Goal: Contribute content

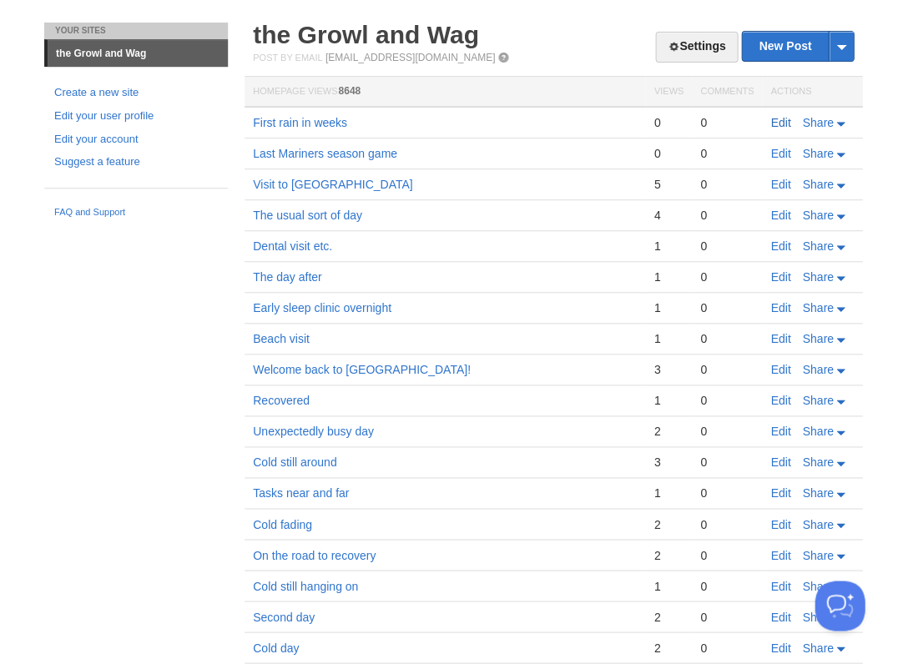
click at [781, 122] on link "Edit" at bounding box center [780, 122] width 20 height 13
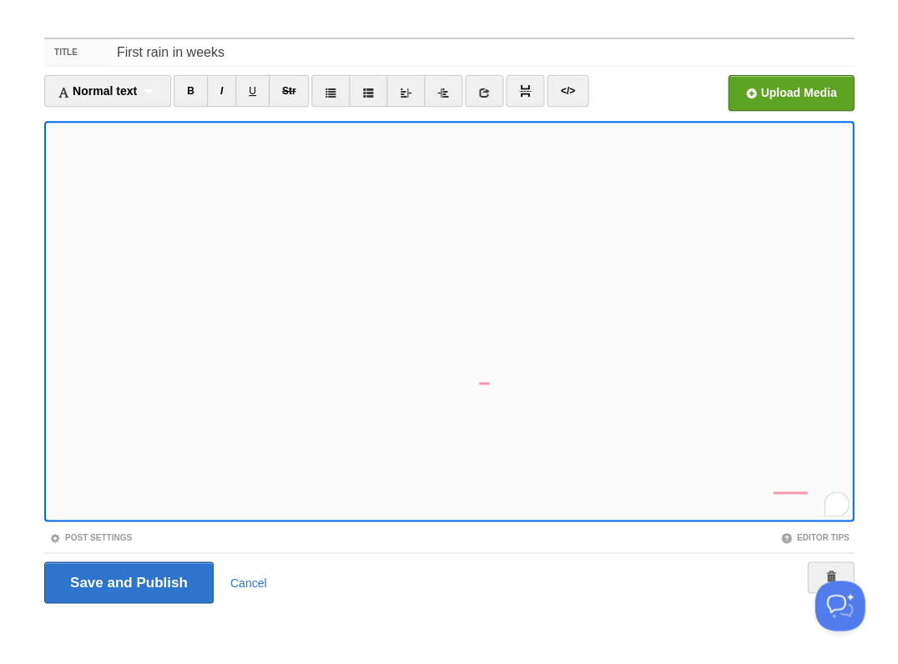
scroll to position [194, 0]
click at [127, 581] on input "Save and Publish" at bounding box center [128, 583] width 169 height 42
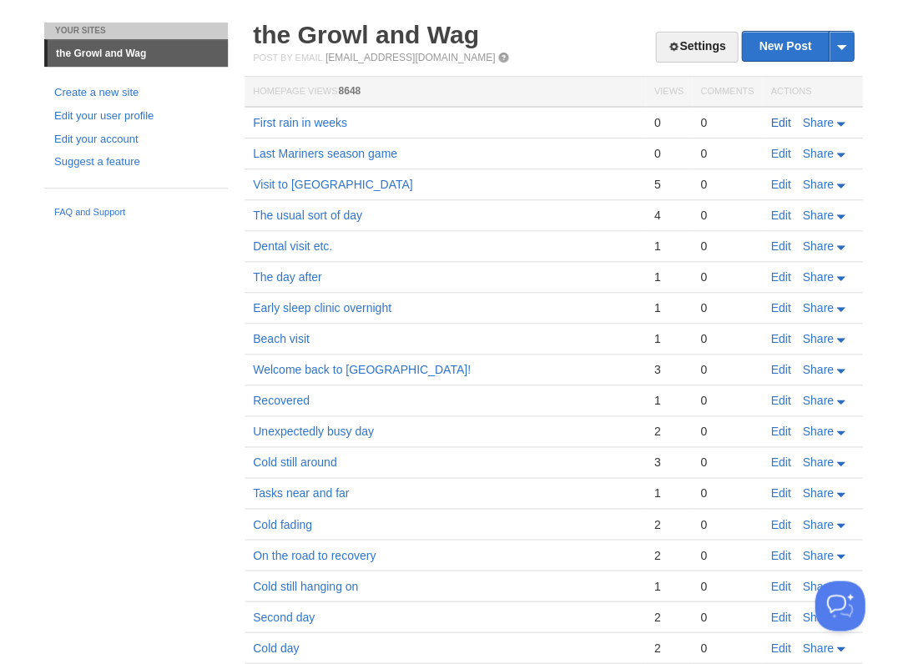
click at [779, 120] on link "Edit" at bounding box center [780, 122] width 20 height 13
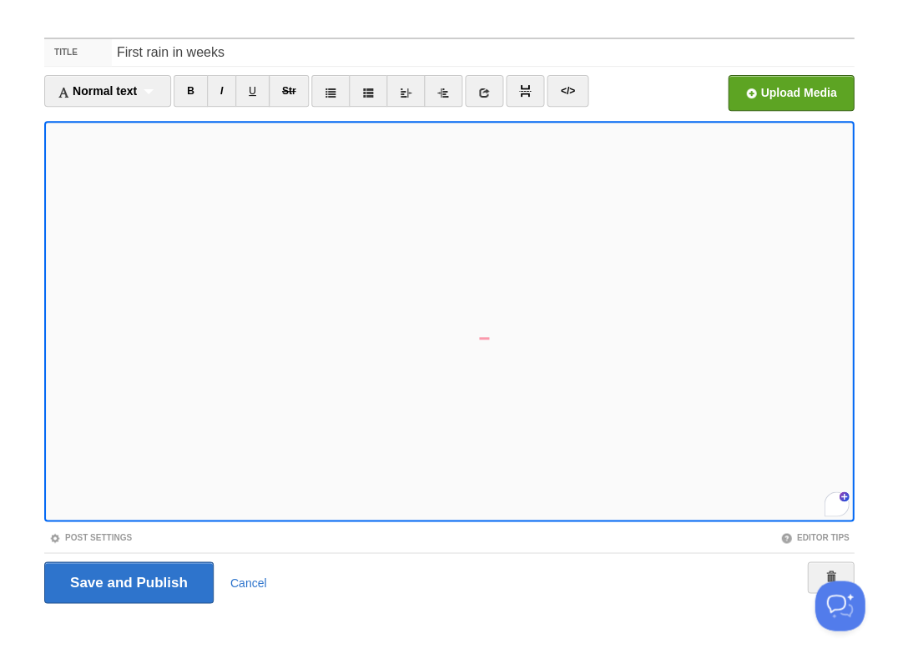
scroll to position [240, 0]
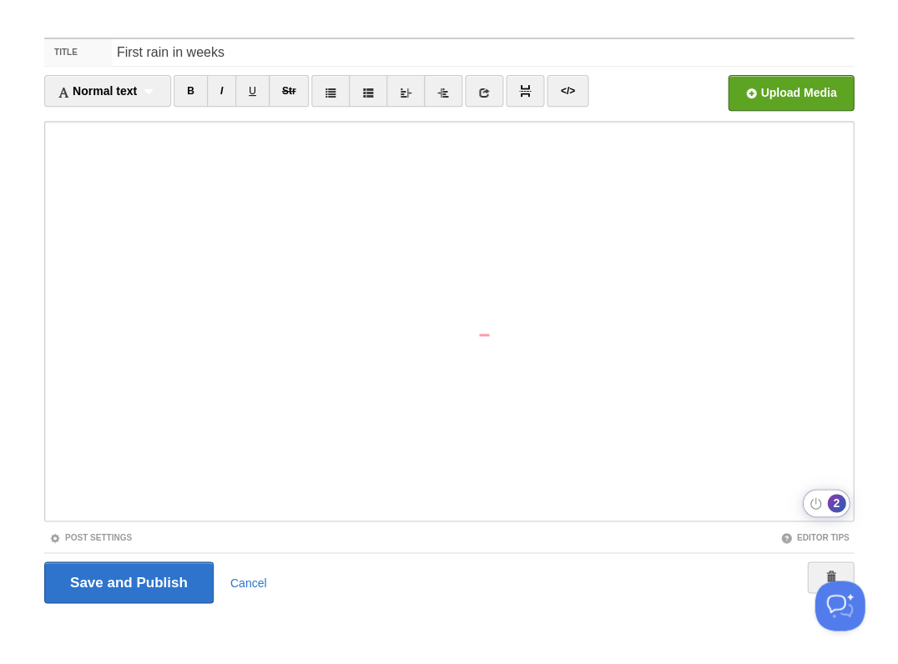
click at [837, 504] on div "2" at bounding box center [836, 503] width 18 height 18
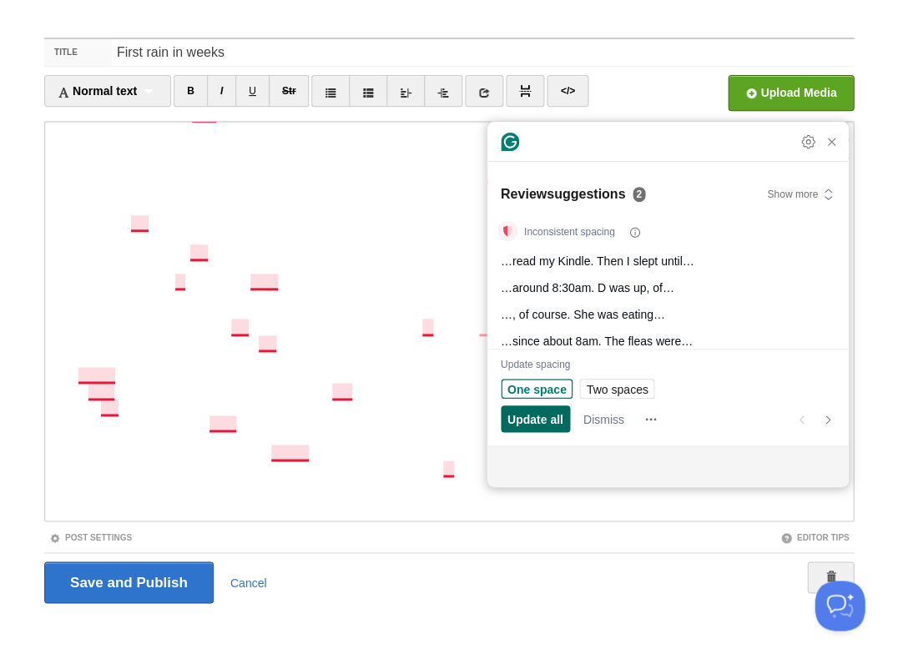
click at [540, 413] on span "Update all" at bounding box center [535, 420] width 56 height 18
